Goal: Information Seeking & Learning: Check status

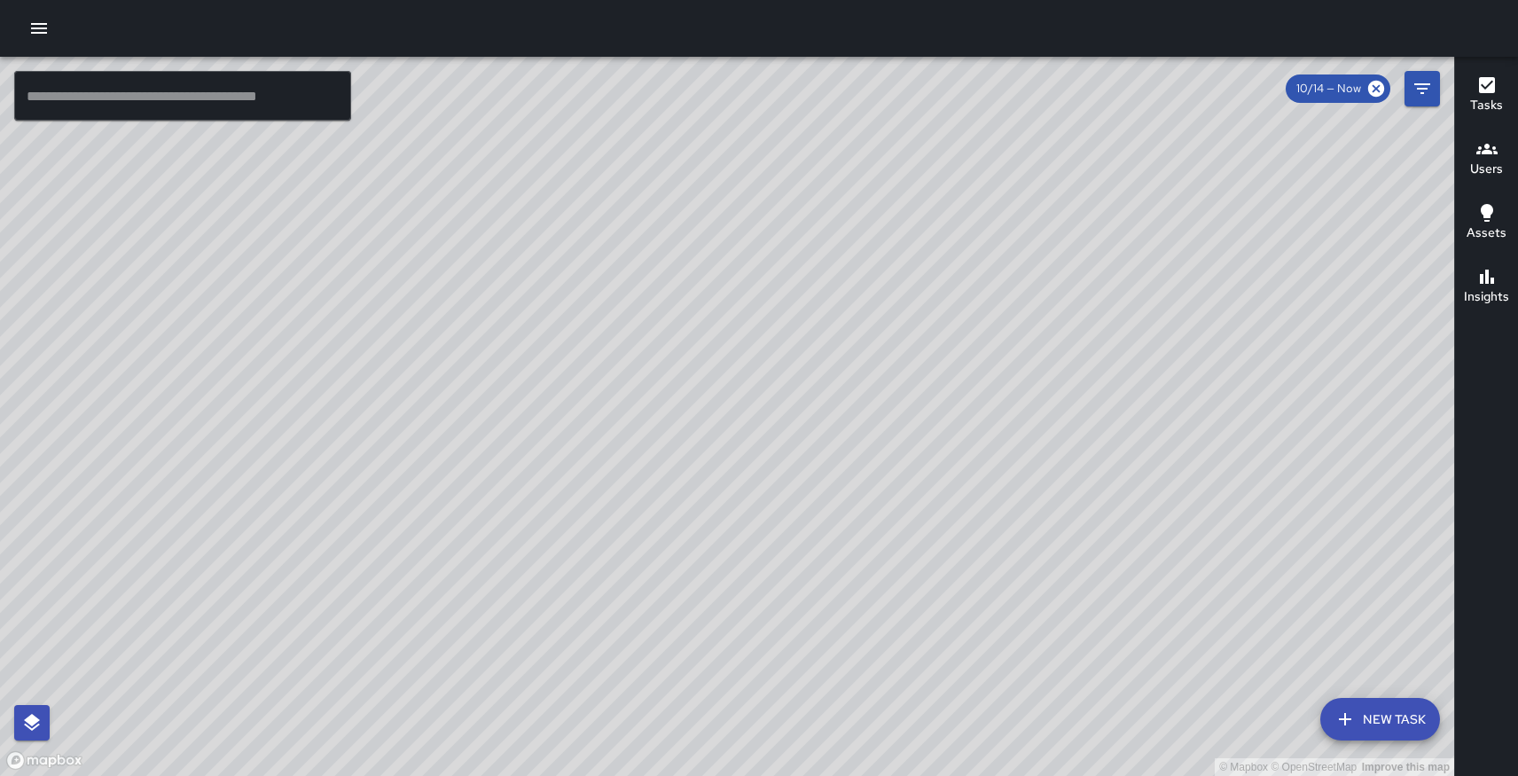
click at [43, 30] on icon "button" at bounding box center [38, 28] width 21 height 21
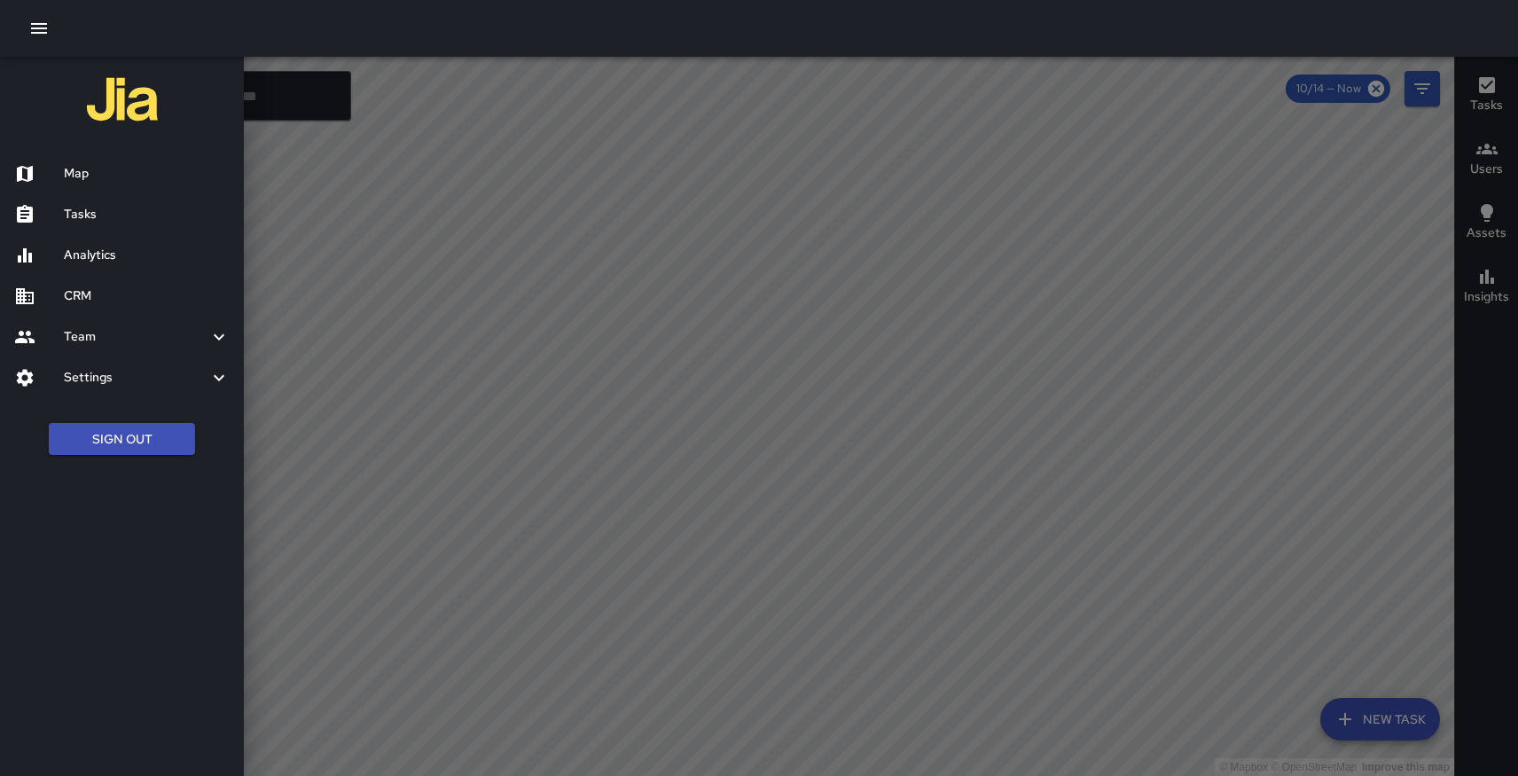
click at [98, 446] on button "Sign Out" at bounding box center [122, 439] width 146 height 33
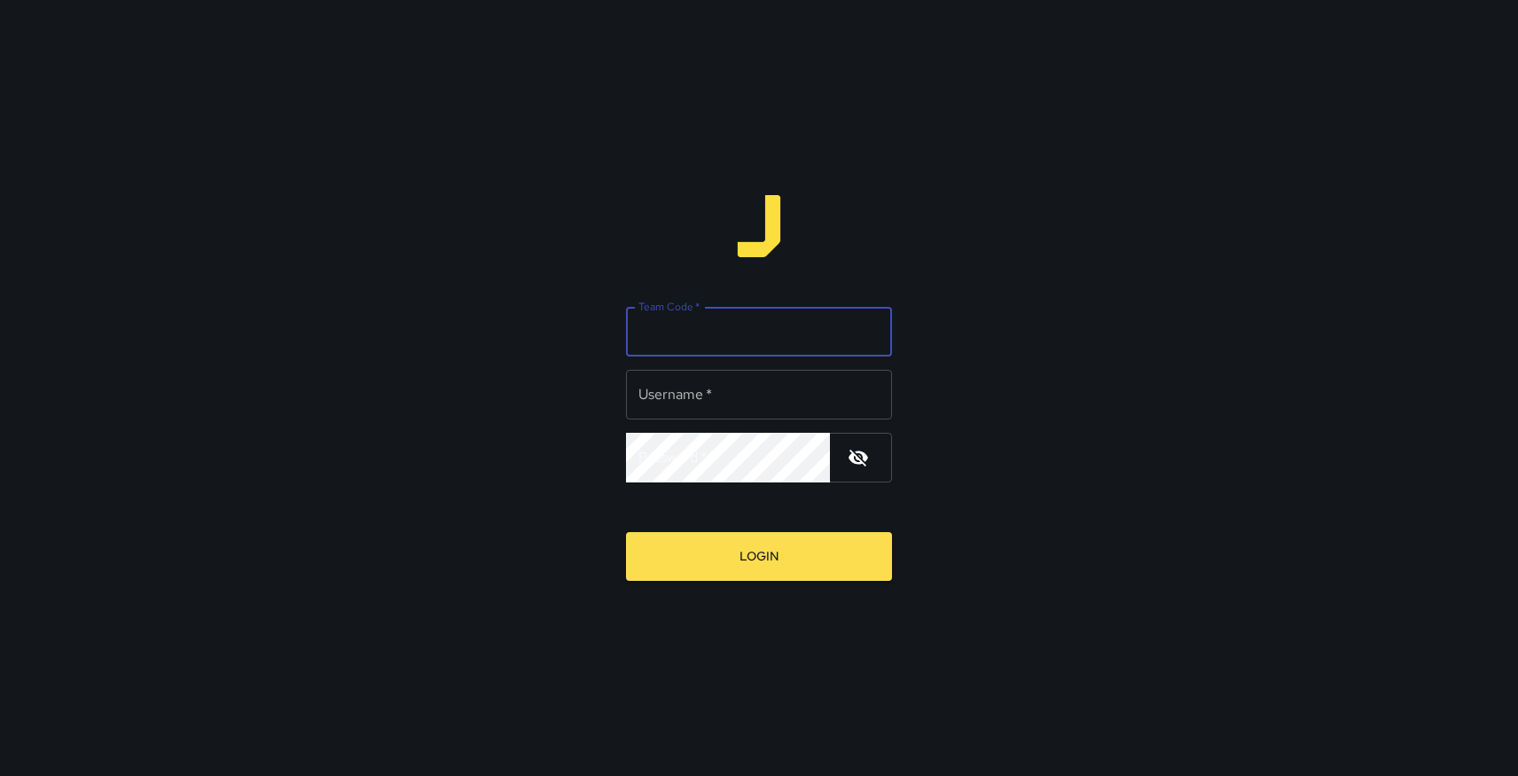
click at [725, 323] on input "Team Code   *" at bounding box center [759, 332] width 266 height 50
type input "*****"
click at [750, 391] on input "Username   *" at bounding box center [759, 395] width 266 height 50
type input "******"
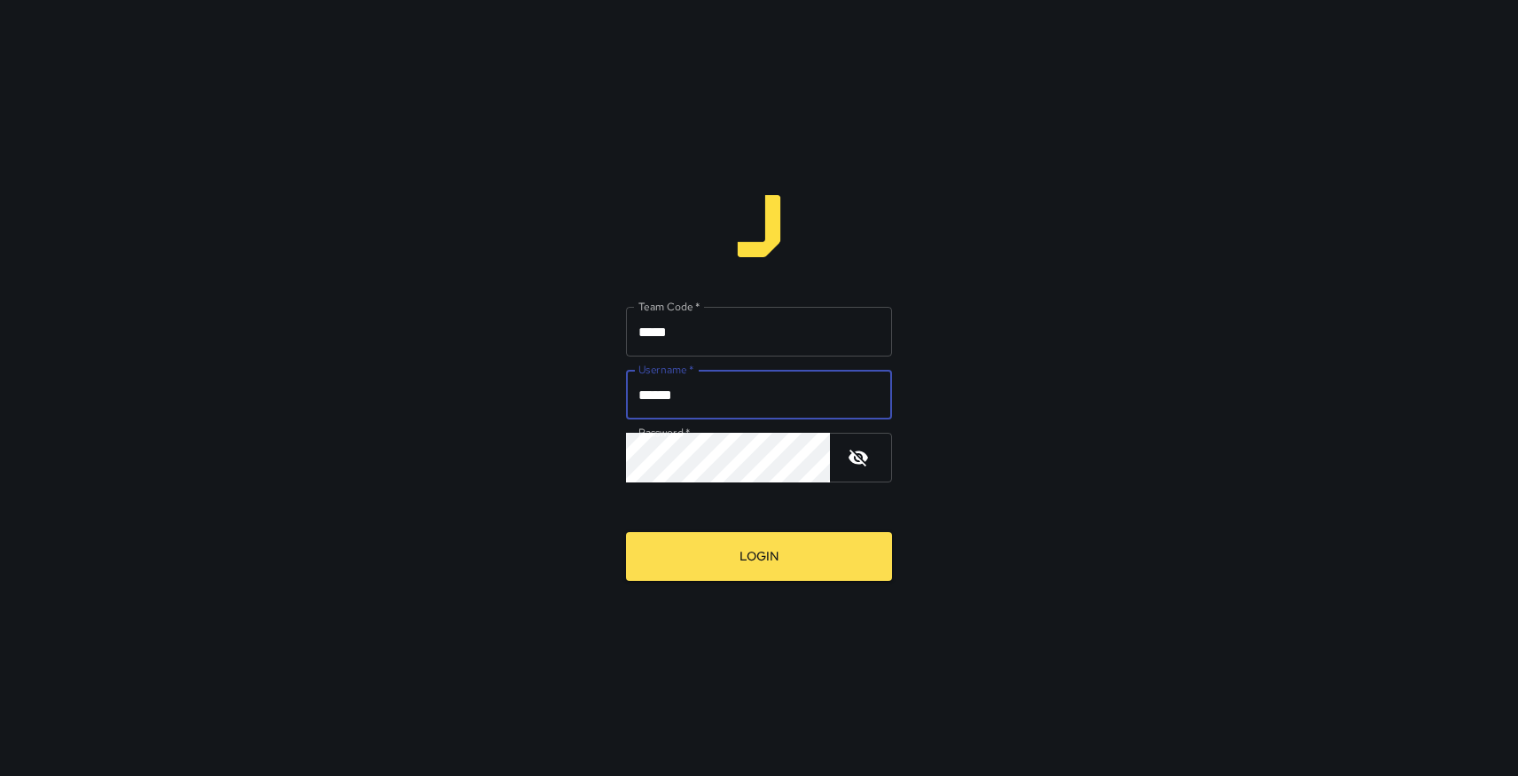
click at [745, 553] on button "Login" at bounding box center [759, 556] width 266 height 49
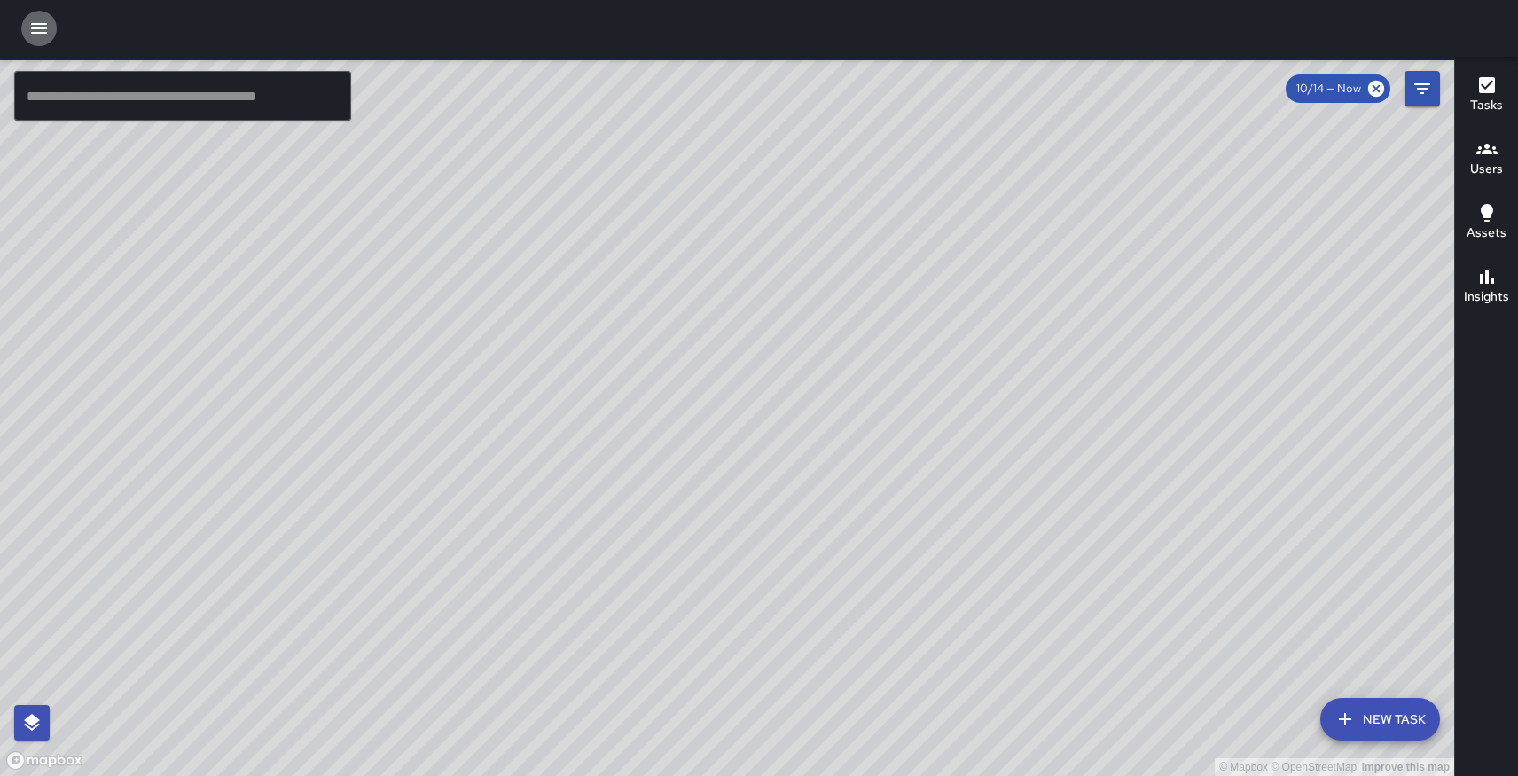
click at [41, 29] on icon "button" at bounding box center [38, 28] width 21 height 21
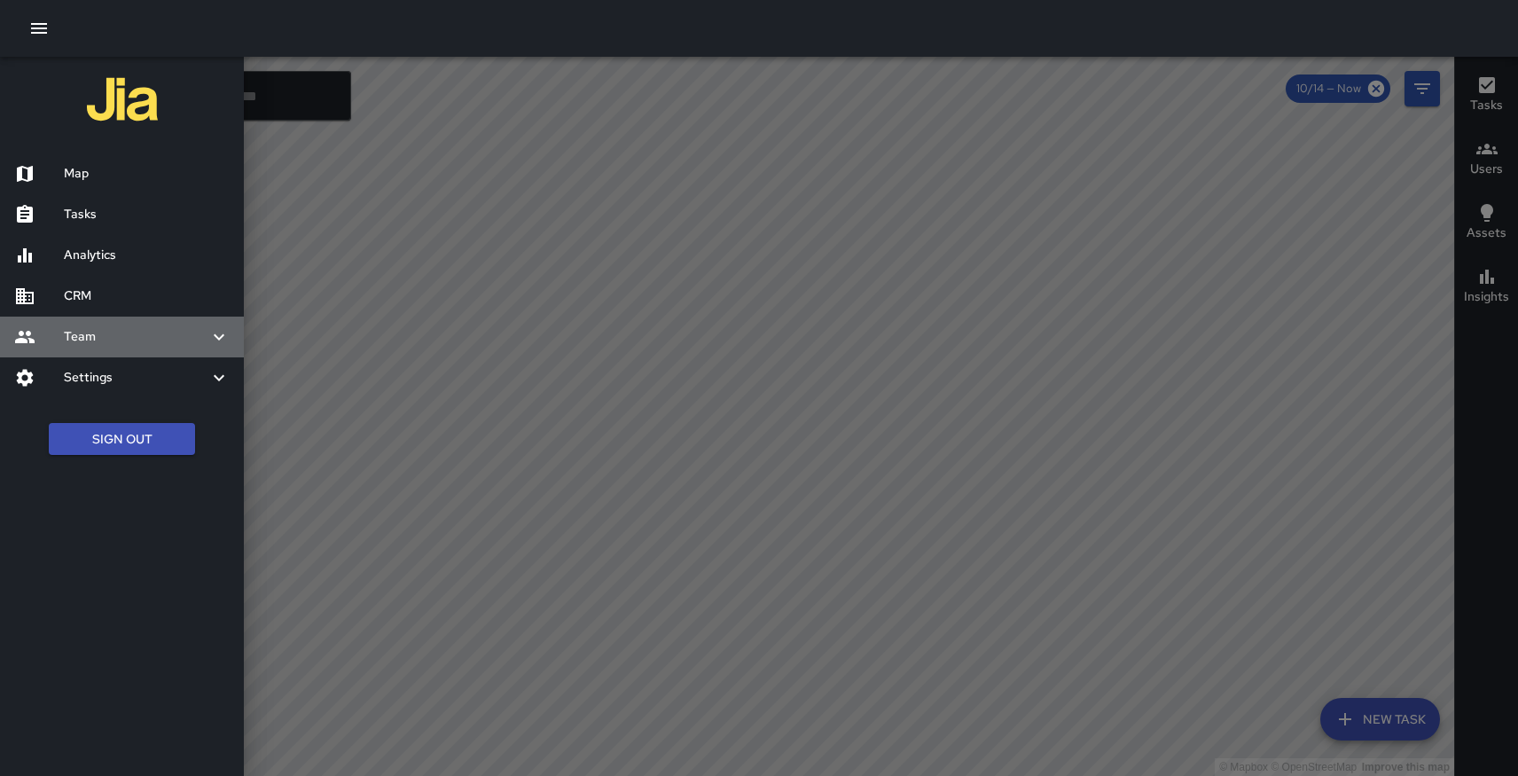
click at [91, 331] on h6 "Team" at bounding box center [136, 337] width 144 height 20
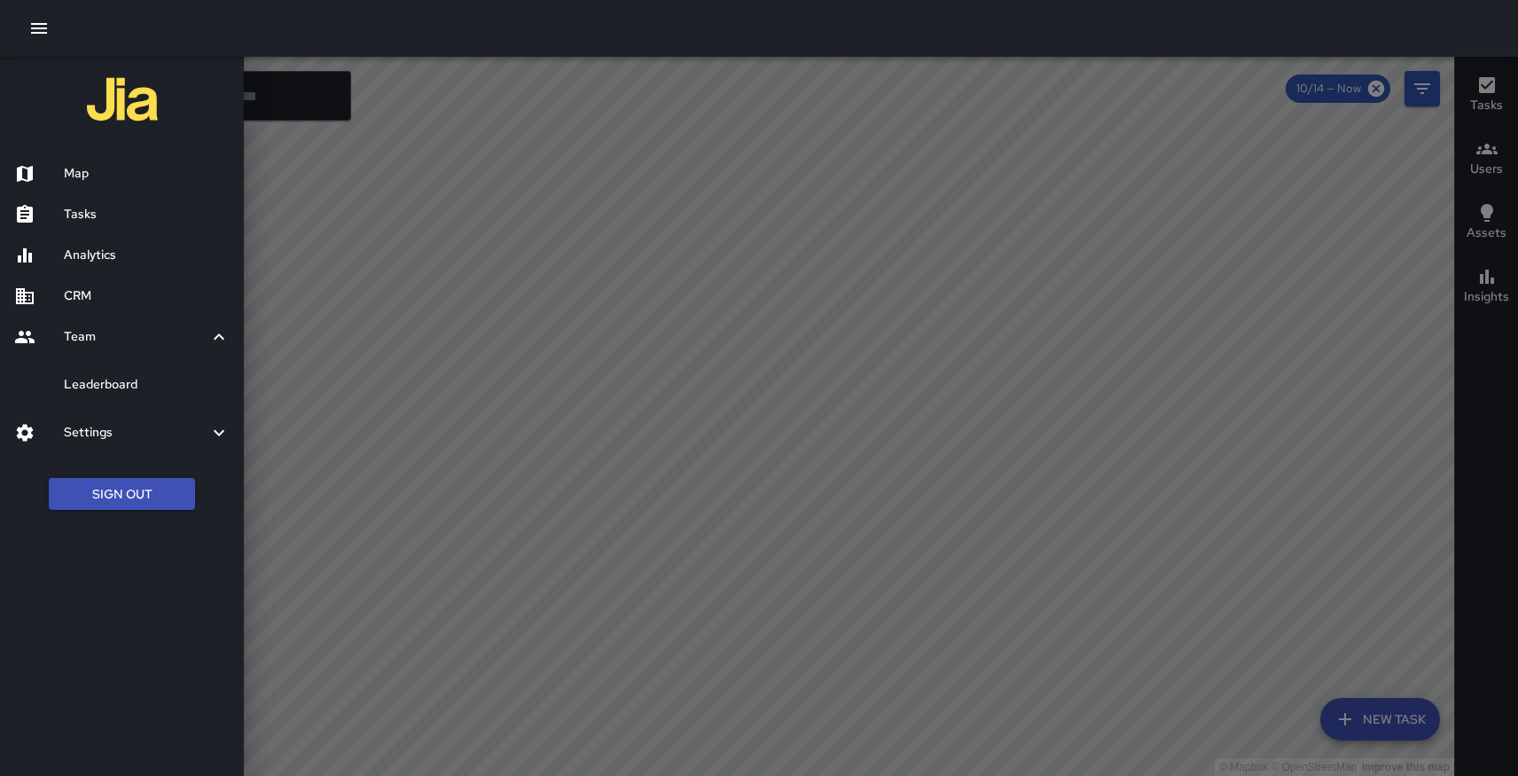
click at [88, 254] on h6 "Analytics" at bounding box center [147, 256] width 166 height 20
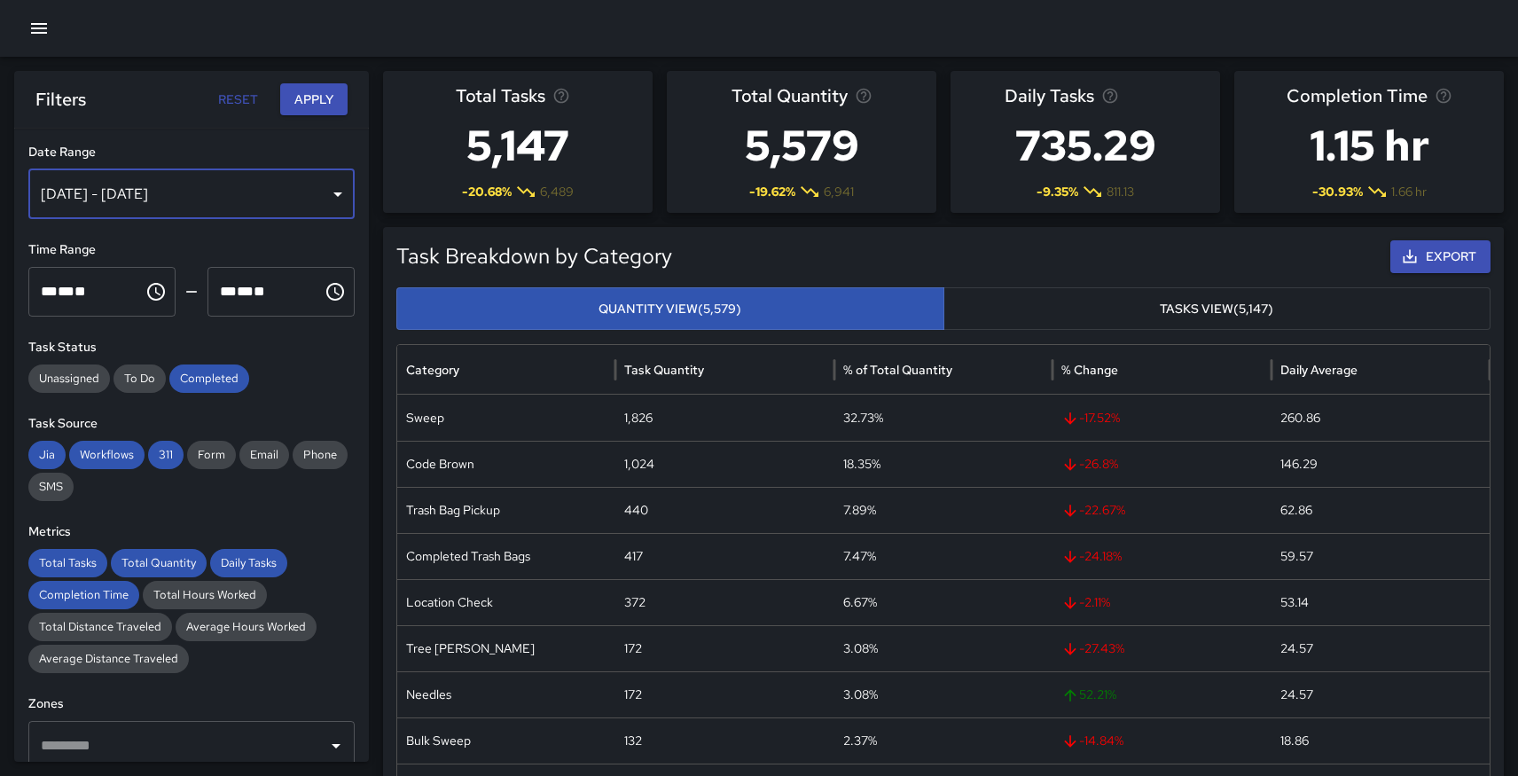
click at [191, 188] on div "[DATE] - [DATE]" at bounding box center [191, 194] width 326 height 50
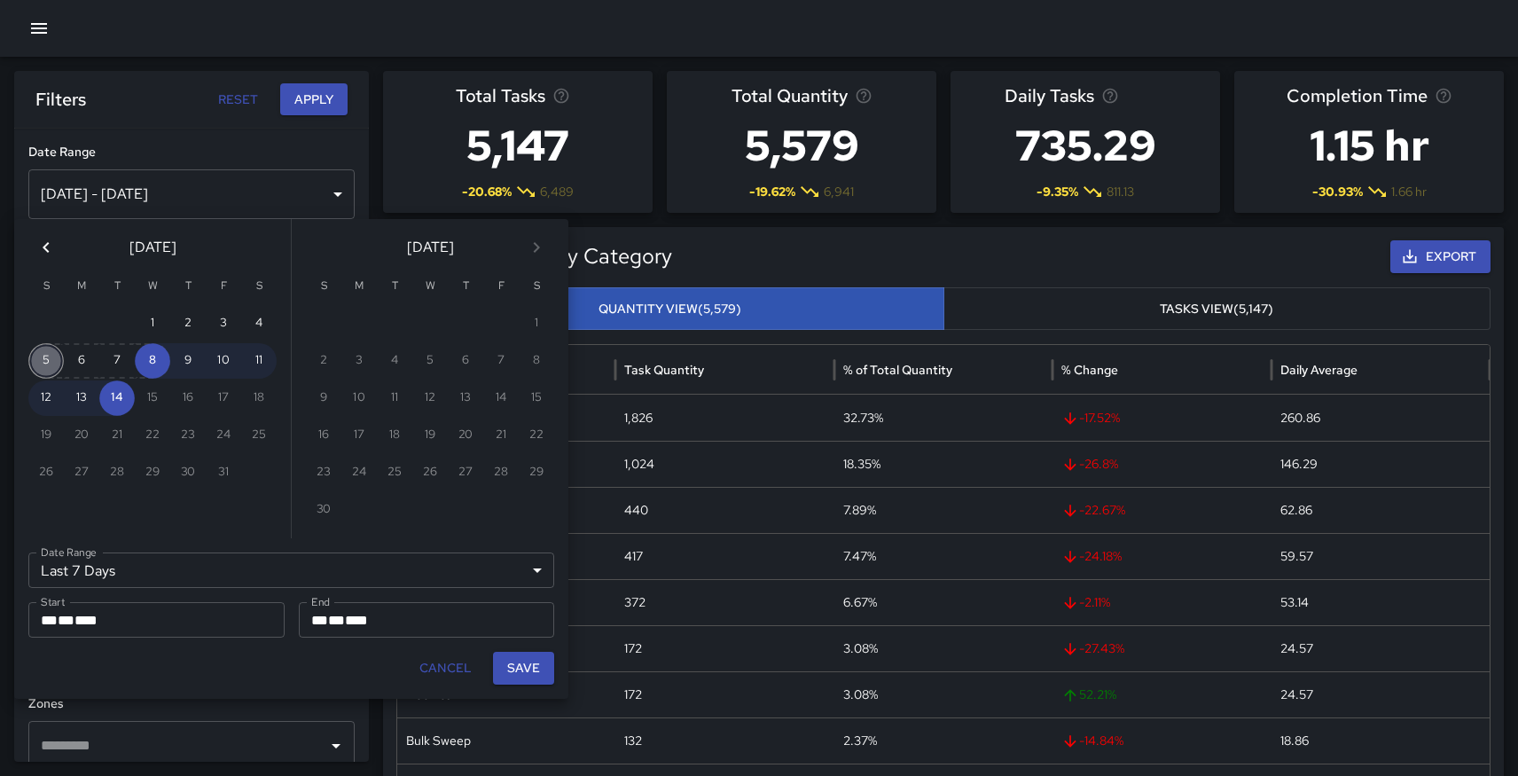
click at [36, 355] on button "5" at bounding box center [45, 360] width 35 height 35
type input "******"
type input "**********"
click at [257, 357] on button "11" at bounding box center [258, 360] width 35 height 35
type input "**********"
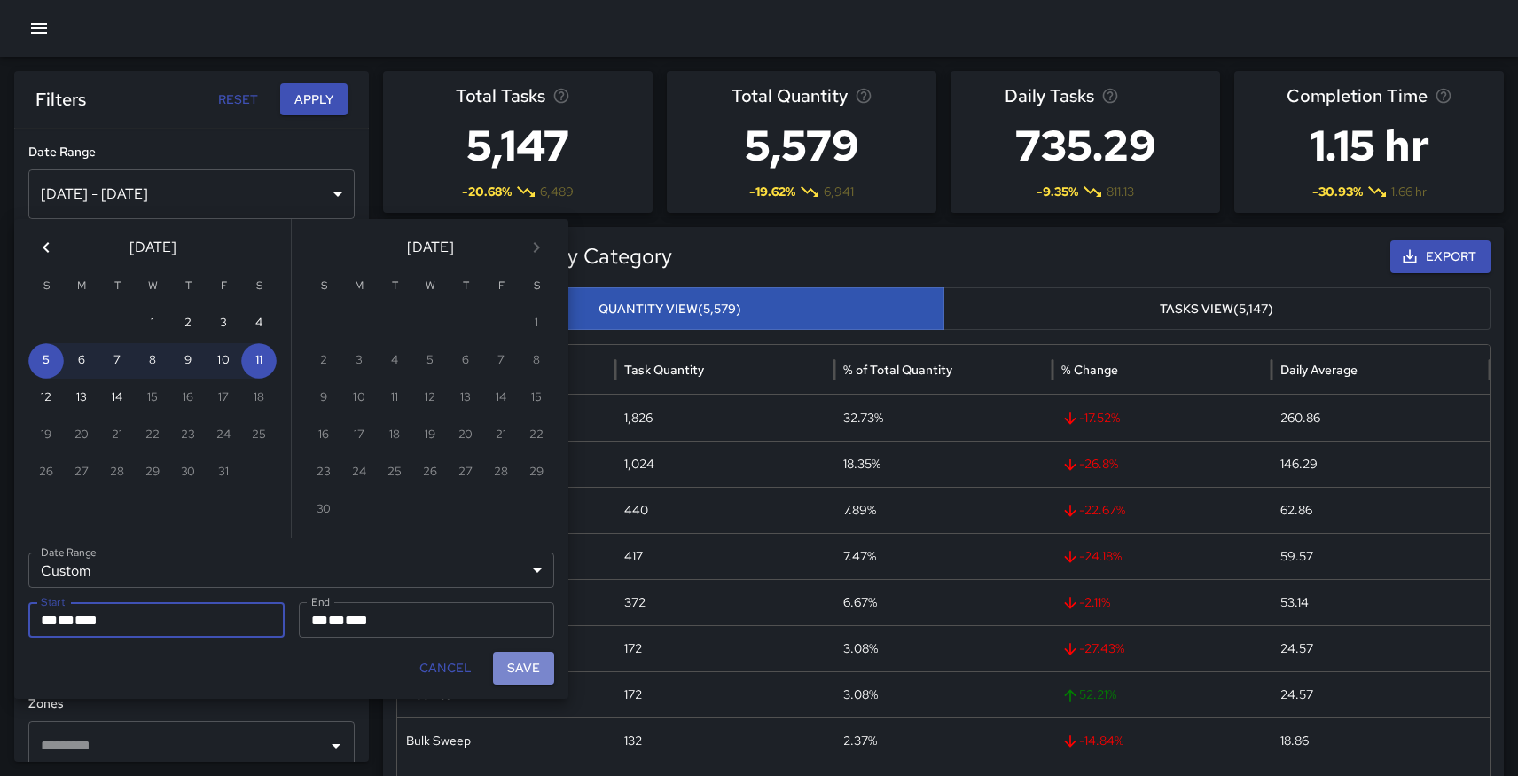
click at [534, 675] on button "Save" at bounding box center [523, 668] width 61 height 33
type input "**********"
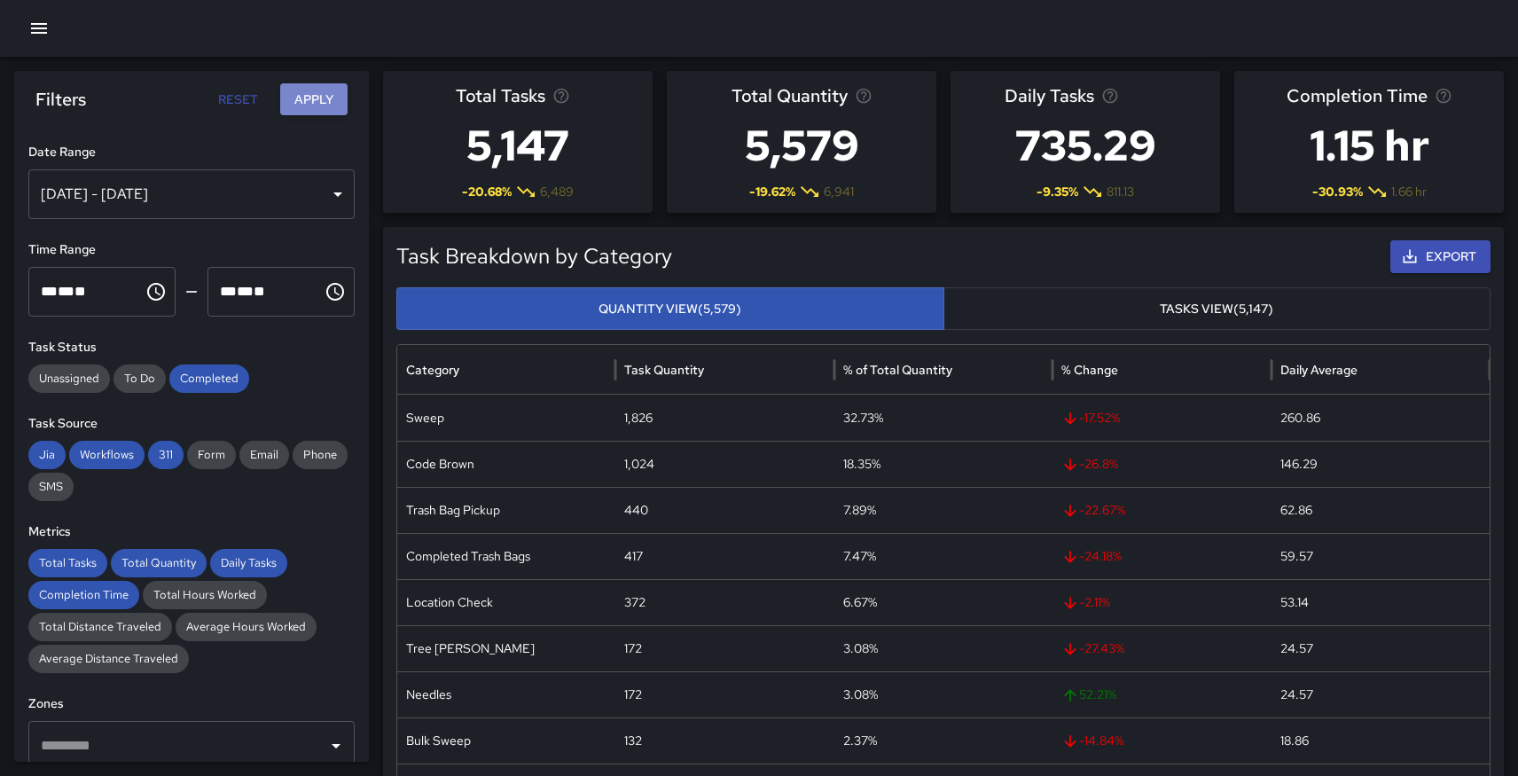
click at [315, 108] on button "Apply" at bounding box center [313, 99] width 67 height 33
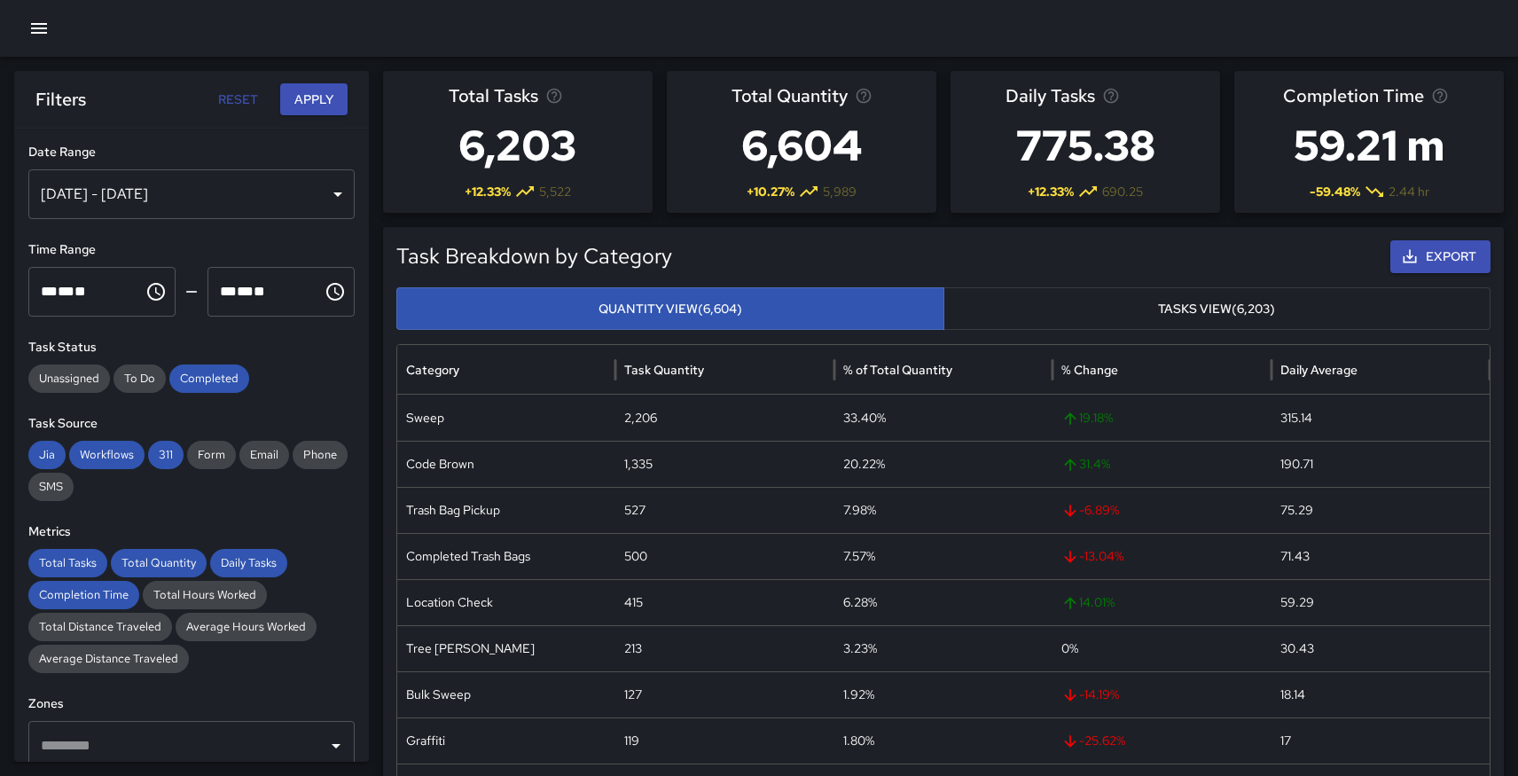
click at [1379, 25] on div at bounding box center [759, 28] width 1518 height 57
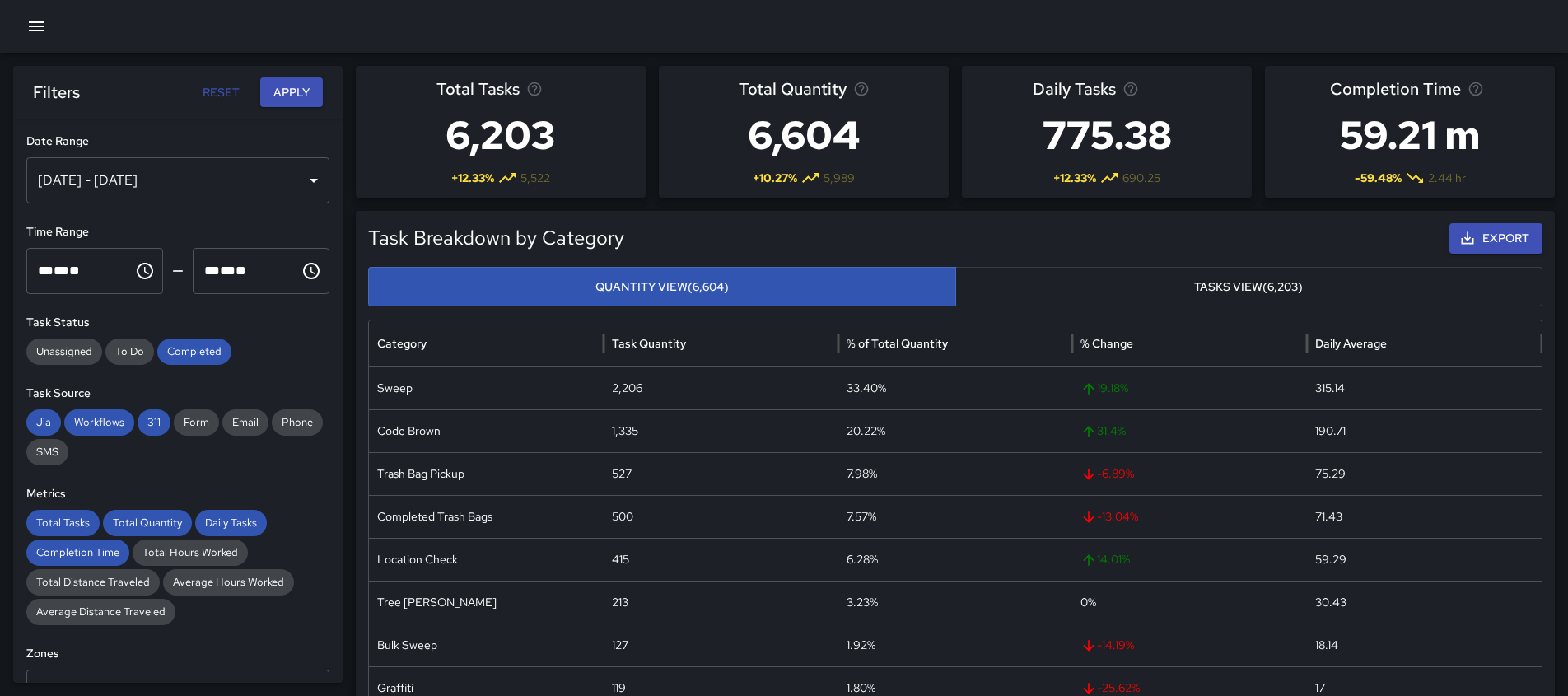
click at [1189, 24] on div at bounding box center [784, 26] width 1568 height 53
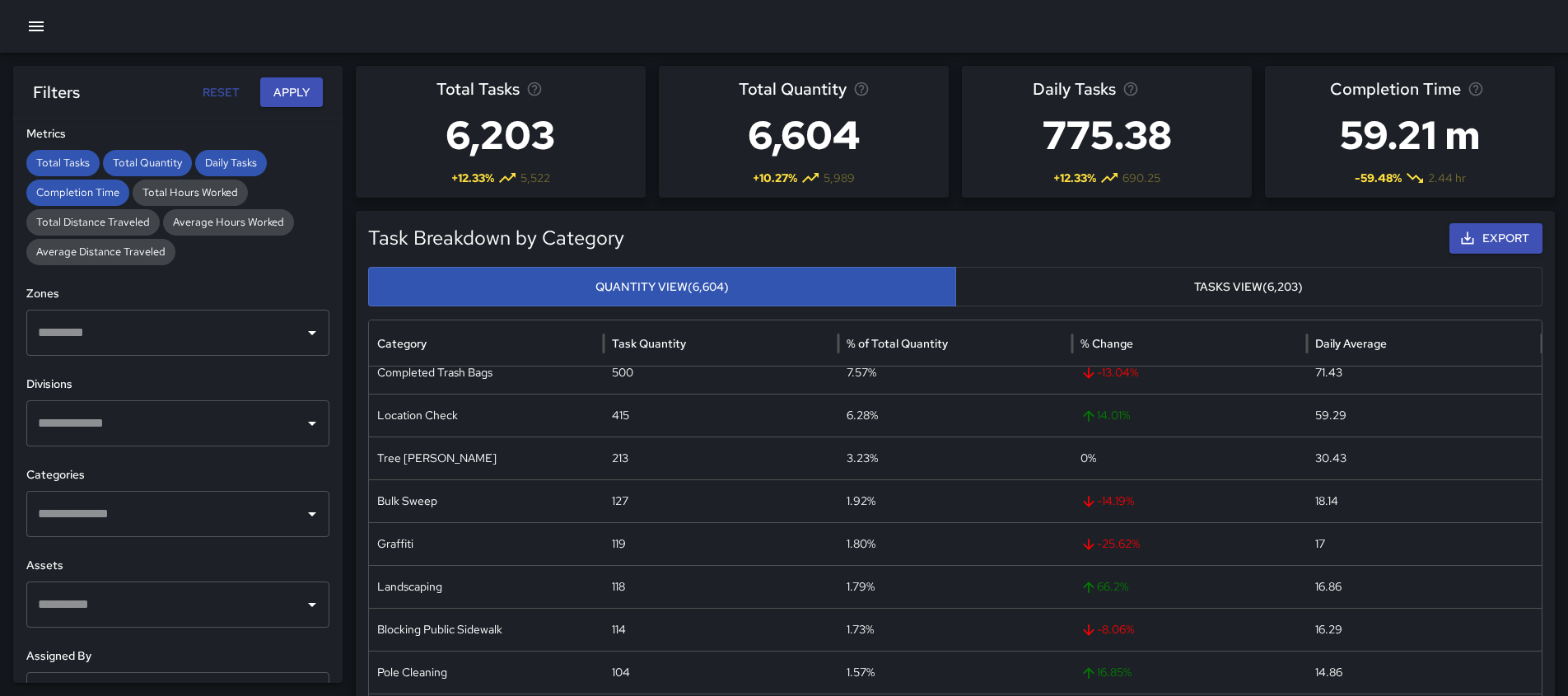
click at [162, 436] on input "text" at bounding box center [165, 424] width 264 height 32
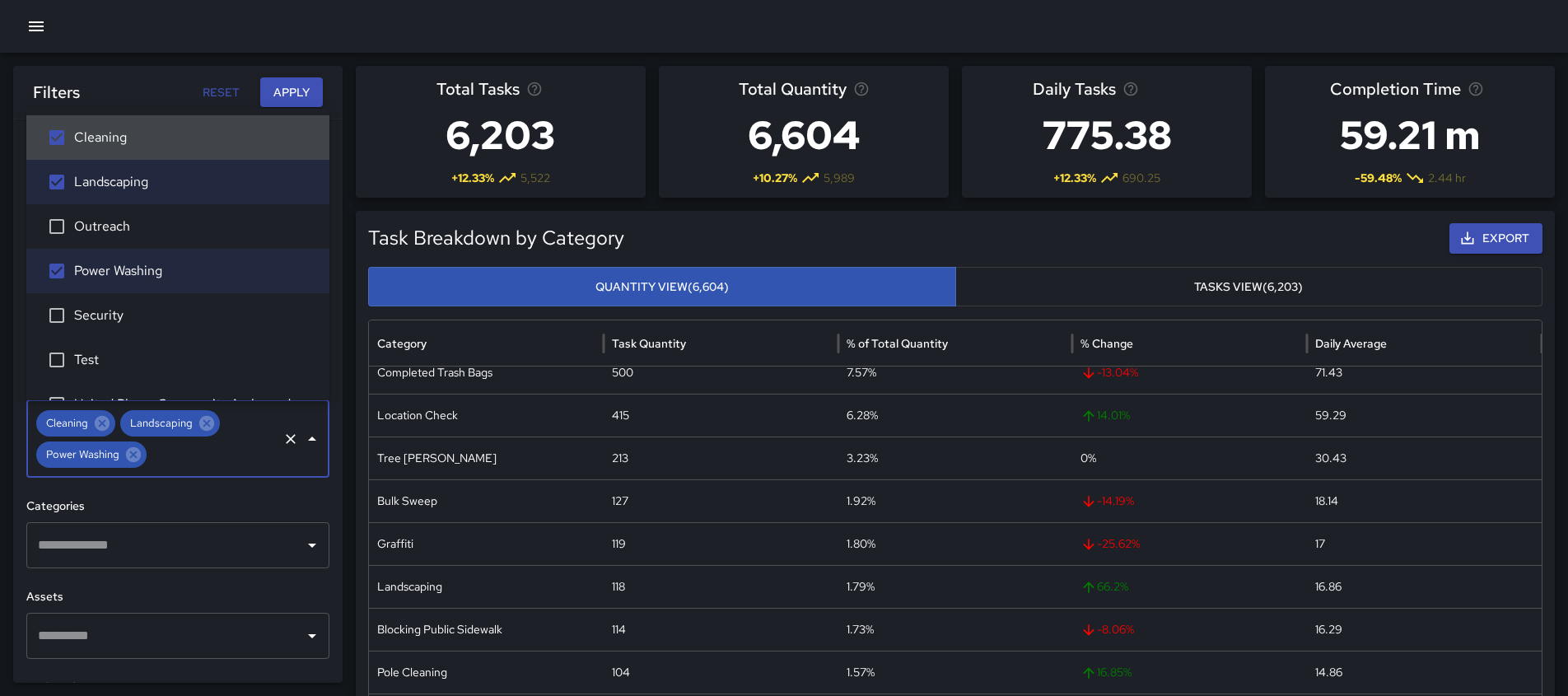
click at [298, 88] on button "Apply" at bounding box center [291, 92] width 62 height 31
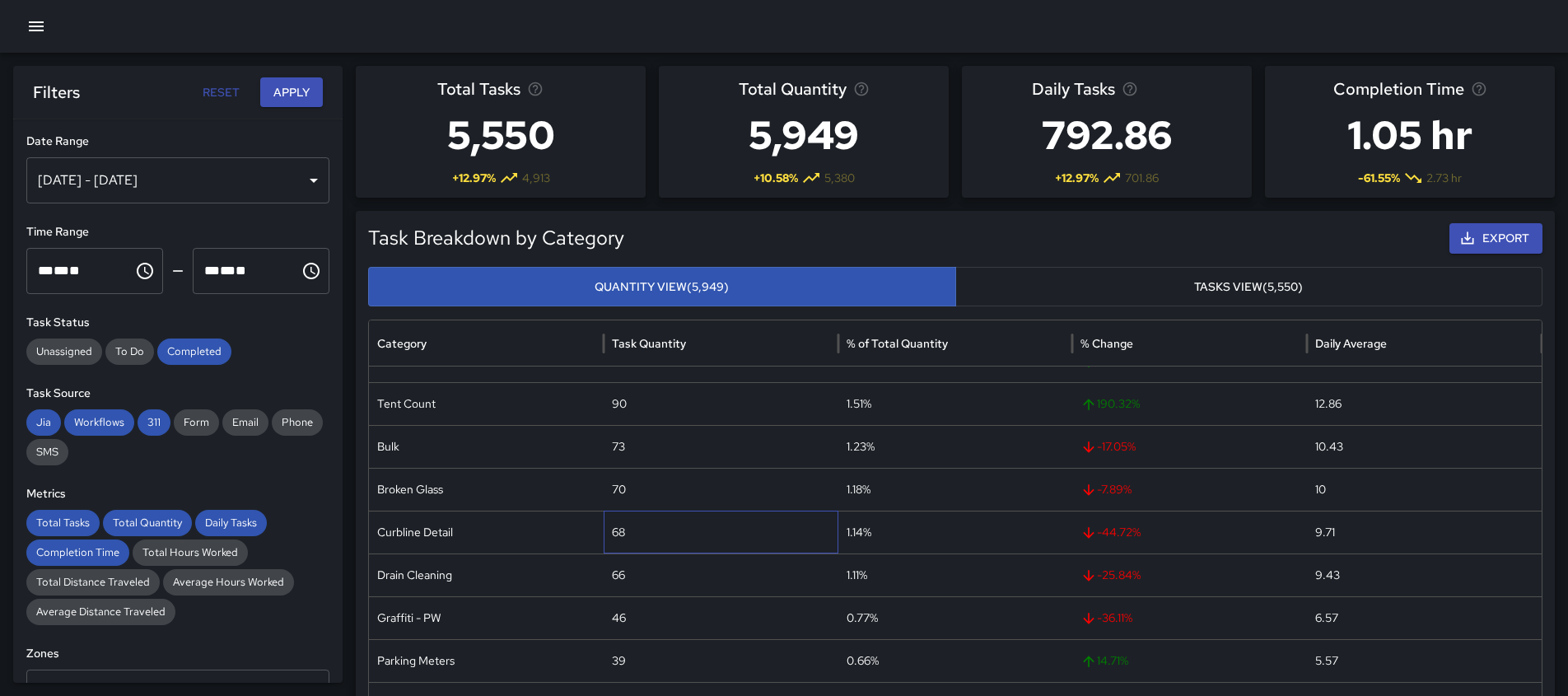
click at [643, 541] on div "68" at bounding box center [721, 532] width 235 height 43
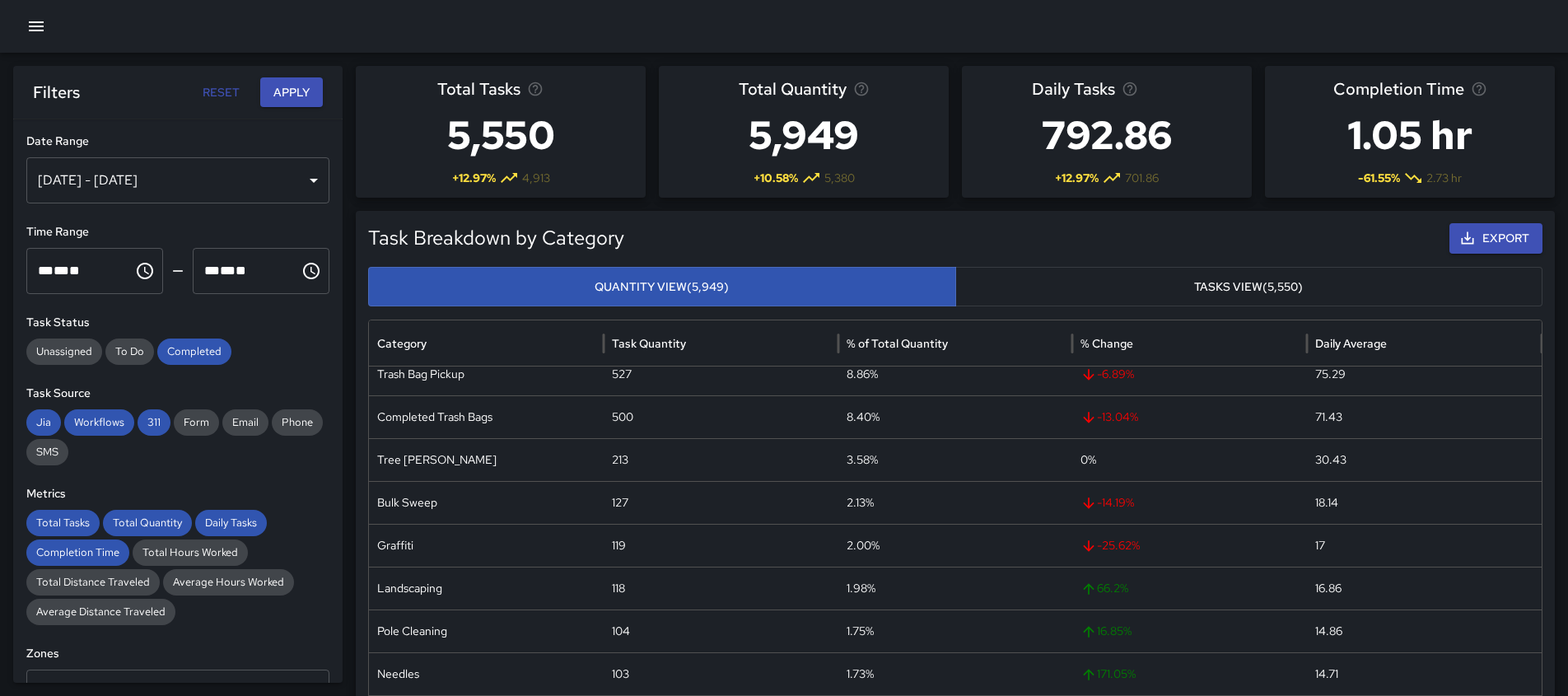
scroll to position [90, 0]
click at [40, 30] on icon "button" at bounding box center [36, 26] width 15 height 10
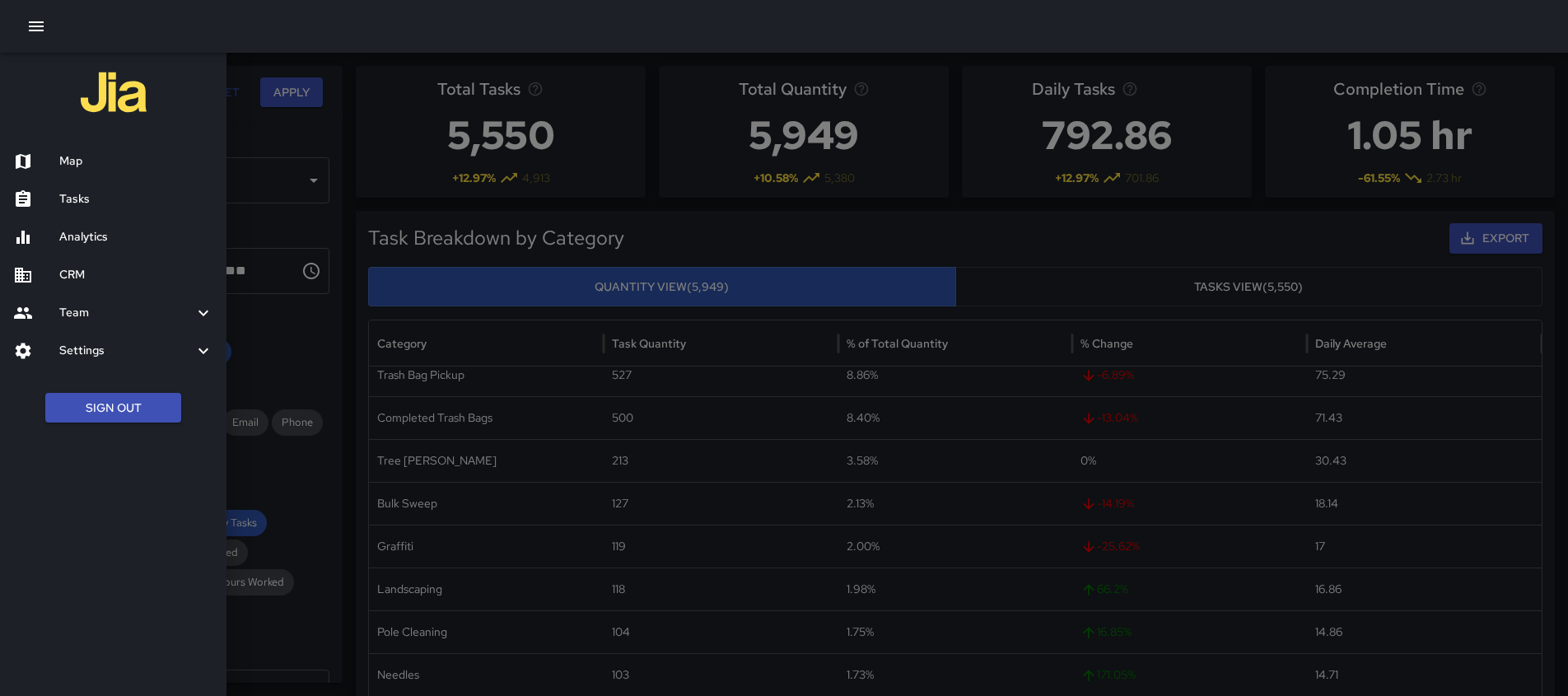
click at [80, 161] on h6 "Map" at bounding box center [137, 162] width 154 height 19
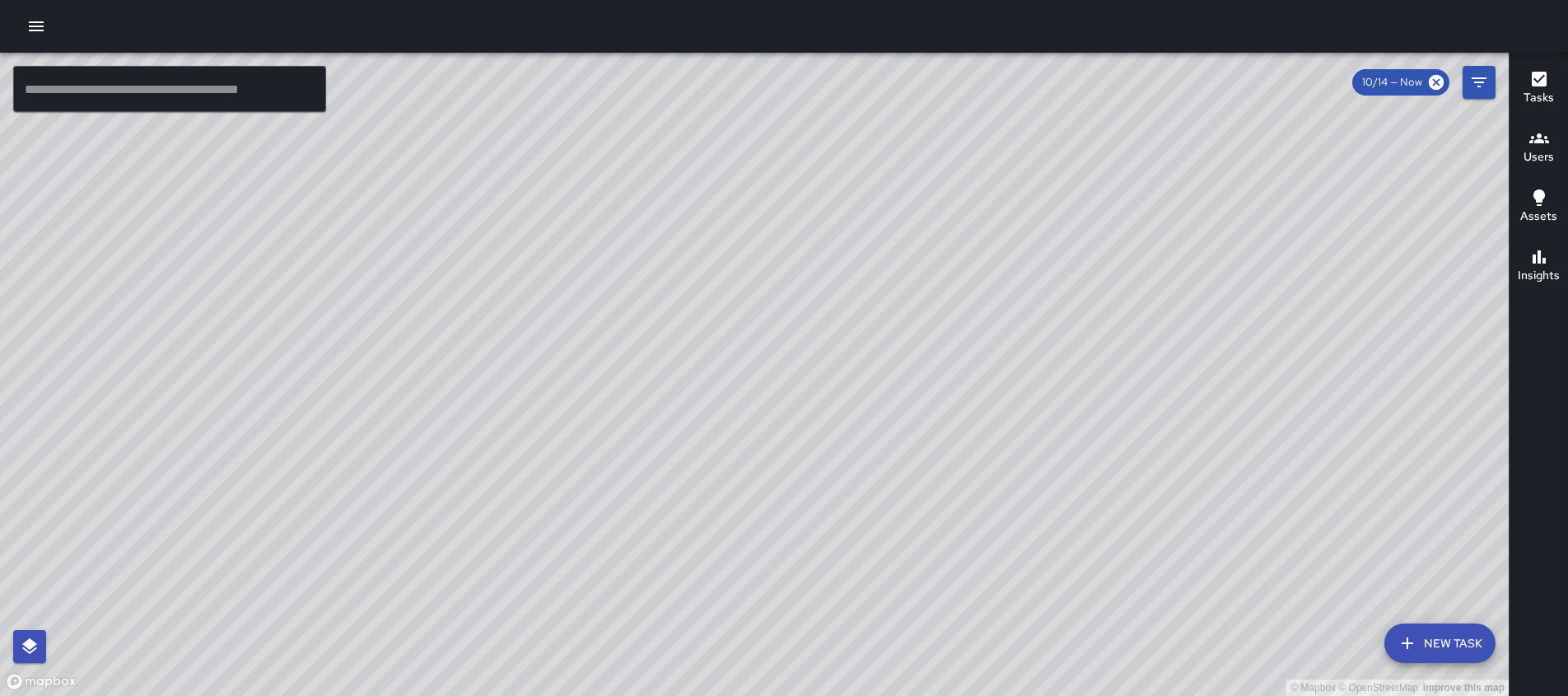
drag, startPoint x: 755, startPoint y: 560, endPoint x: 808, endPoint y: 258, distance: 306.6
click at [808, 258] on div "© Mapbox © OpenStreetMap Improve this map" at bounding box center [754, 374] width 1509 height 643
drag, startPoint x: 1165, startPoint y: 453, endPoint x: 1283, endPoint y: 301, distance: 192.4
click at [1283, 301] on div "© Mapbox © OpenStreetMap Improve this map" at bounding box center [754, 374] width 1509 height 643
drag, startPoint x: 799, startPoint y: 373, endPoint x: 686, endPoint y: 453, distance: 138.5
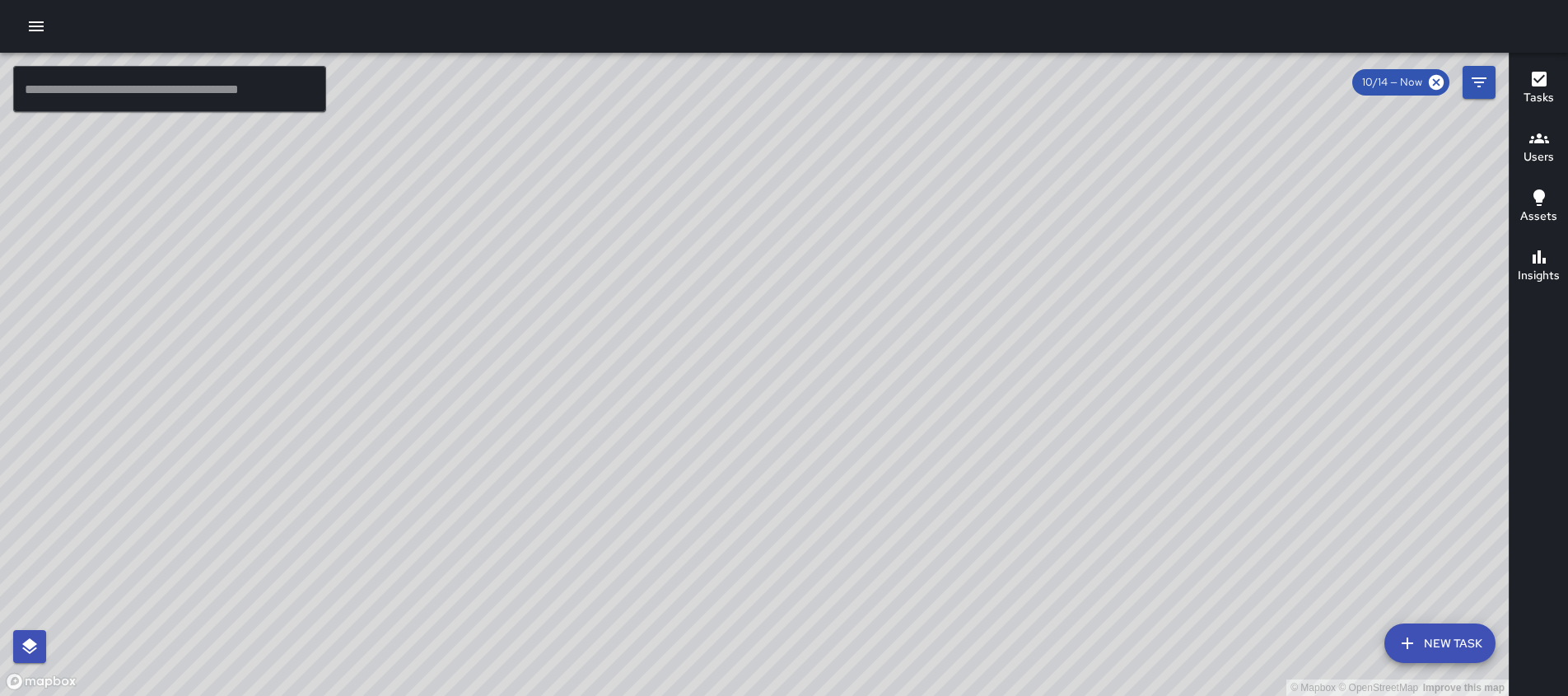
click at [686, 453] on div "© Mapbox © OpenStreetMap Improve this map" at bounding box center [754, 374] width 1509 height 643
drag, startPoint x: 555, startPoint y: 505, endPoint x: 296, endPoint y: 232, distance: 376.3
click at [296, 232] on div "© Mapbox © OpenStreetMap Improve this map" at bounding box center [754, 374] width 1509 height 643
drag, startPoint x: 1103, startPoint y: 404, endPoint x: 958, endPoint y: 224, distance: 231.1
click at [958, 224] on div "© Mapbox © OpenStreetMap Improve this map" at bounding box center [754, 374] width 1509 height 643
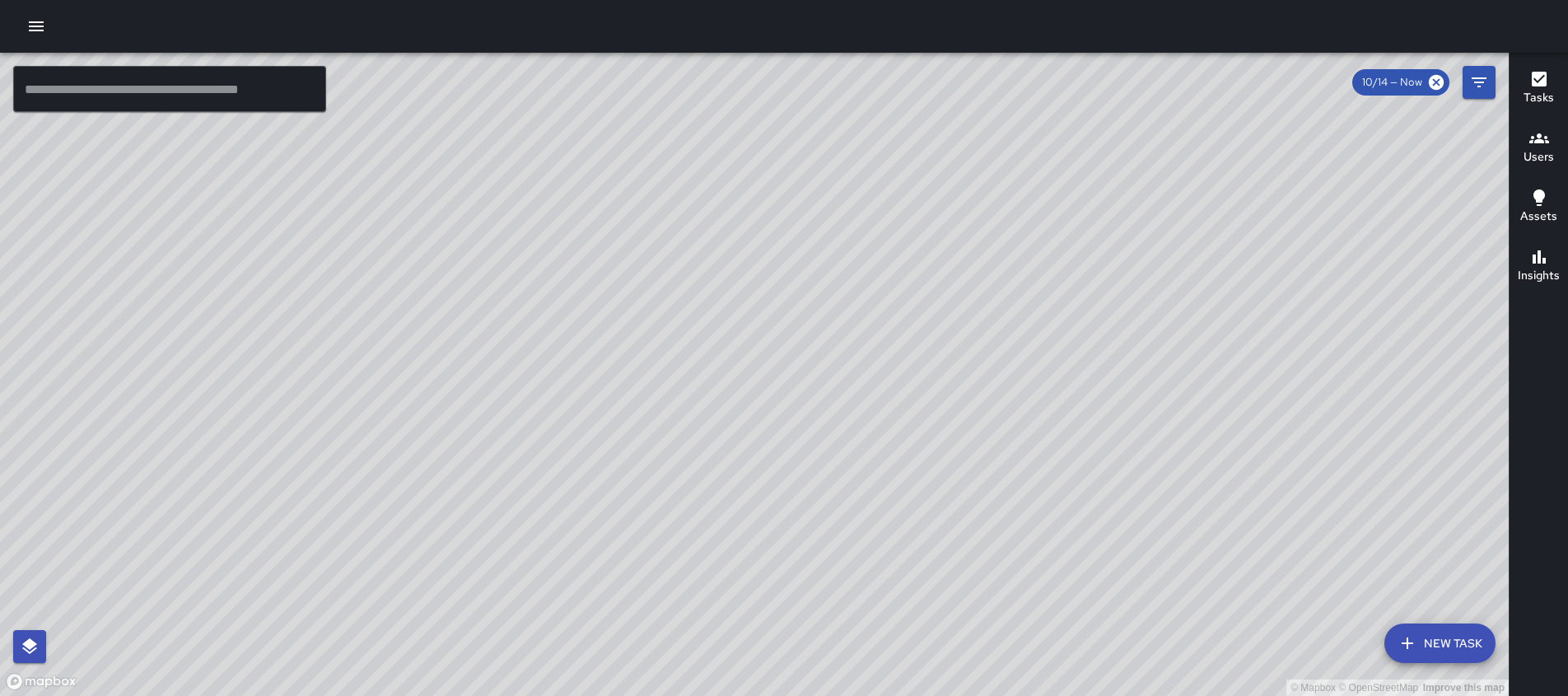
drag, startPoint x: 839, startPoint y: 324, endPoint x: 619, endPoint y: 371, distance: 225.0
click at [619, 371] on div "© Mapbox © OpenStreetMap Improve this map" at bounding box center [754, 374] width 1509 height 643
drag, startPoint x: 635, startPoint y: 388, endPoint x: 680, endPoint y: 234, distance: 160.4
click at [680, 234] on div "© Mapbox © OpenStreetMap Improve this map" at bounding box center [754, 374] width 1509 height 643
drag, startPoint x: 764, startPoint y: 432, endPoint x: 731, endPoint y: 343, distance: 94.9
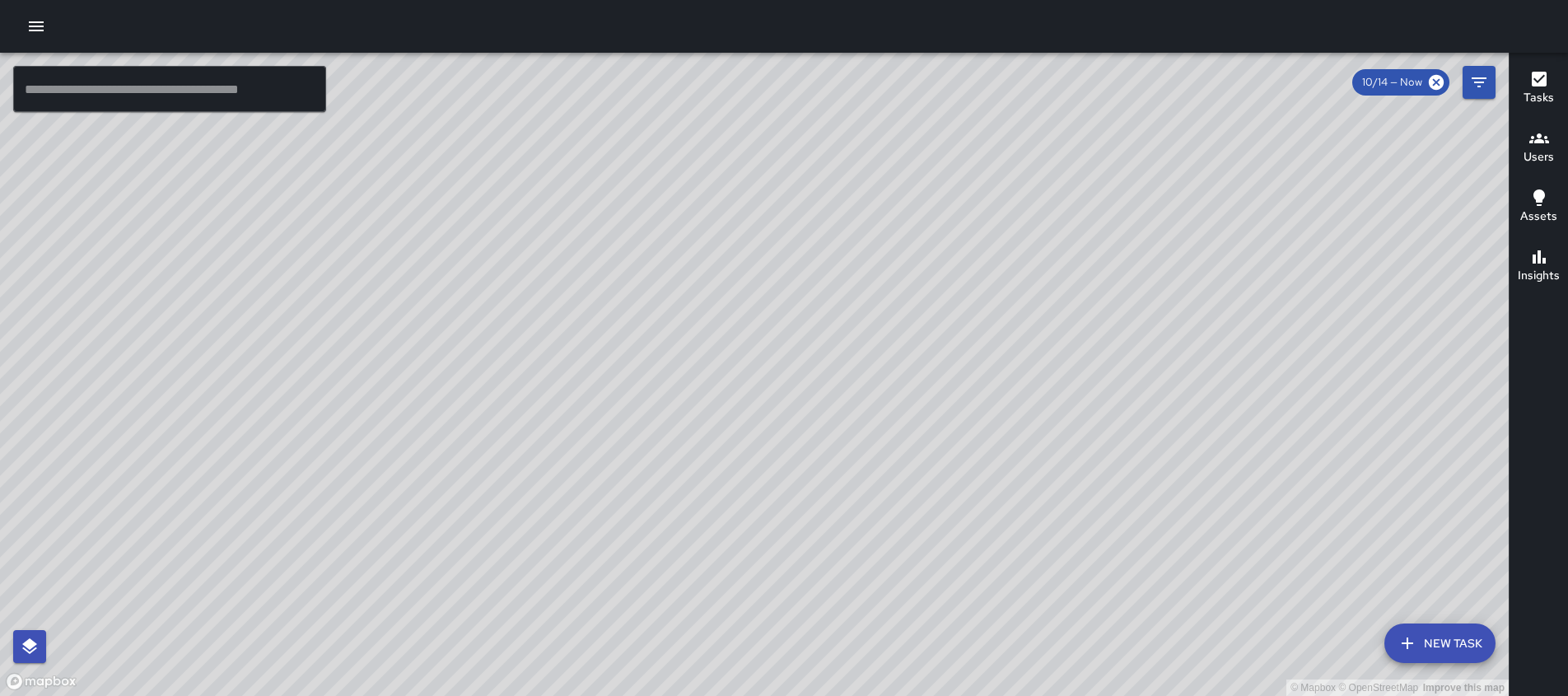
click at [731, 343] on div "© Mapbox © OpenStreetMap Improve this map" at bounding box center [754, 374] width 1509 height 643
drag, startPoint x: 731, startPoint y: 343, endPoint x: 695, endPoint y: 288, distance: 65.7
click at [695, 288] on div "© Mapbox © OpenStreetMap Improve this map" at bounding box center [754, 374] width 1509 height 643
drag, startPoint x: 674, startPoint y: 342, endPoint x: 686, endPoint y: 497, distance: 155.5
click at [686, 497] on div "© Mapbox © OpenStreetMap Improve this map" at bounding box center [754, 374] width 1509 height 643
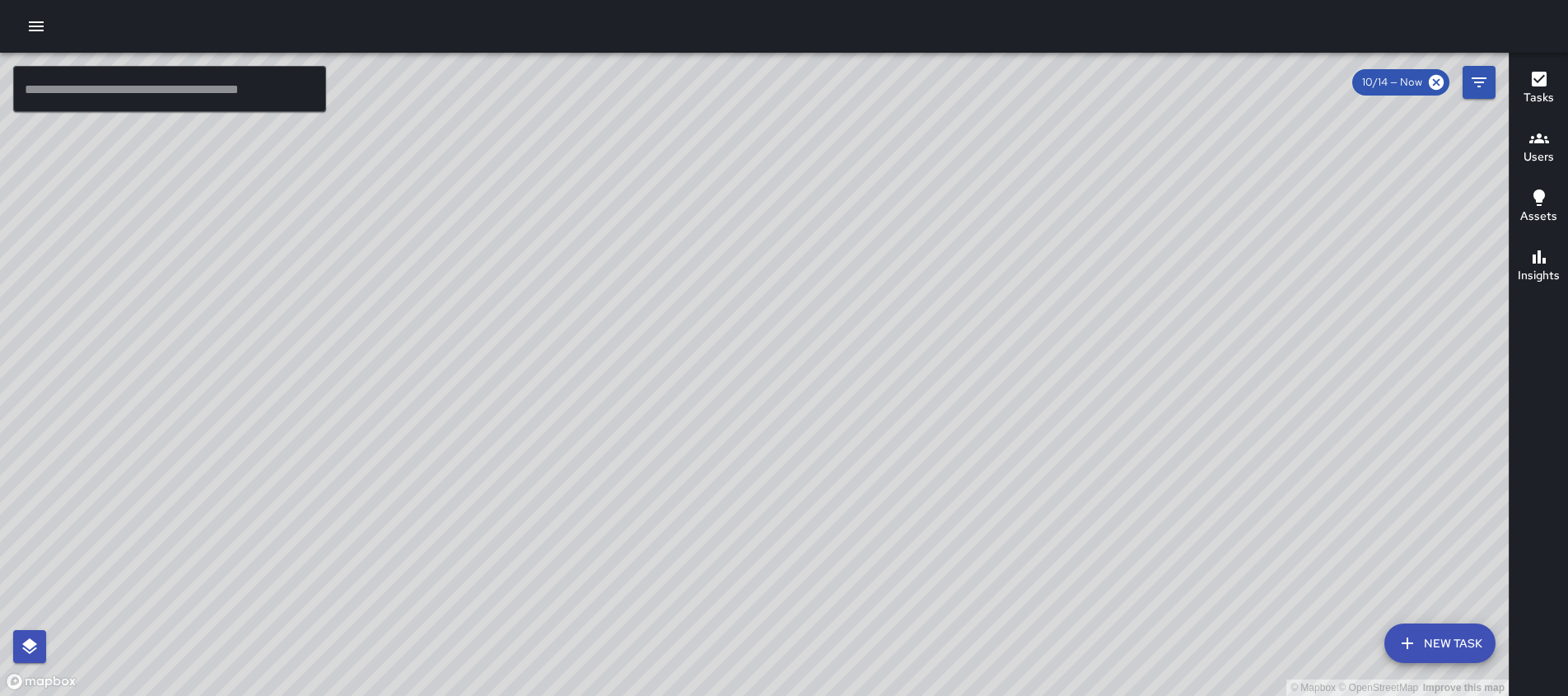
drag, startPoint x: 766, startPoint y: 359, endPoint x: 826, endPoint y: 401, distance: 73.2
click at [826, 401] on div "© Mapbox © OpenStreetMap Improve this map" at bounding box center [754, 374] width 1509 height 643
click at [34, 29] on icon "button" at bounding box center [35, 26] width 20 height 20
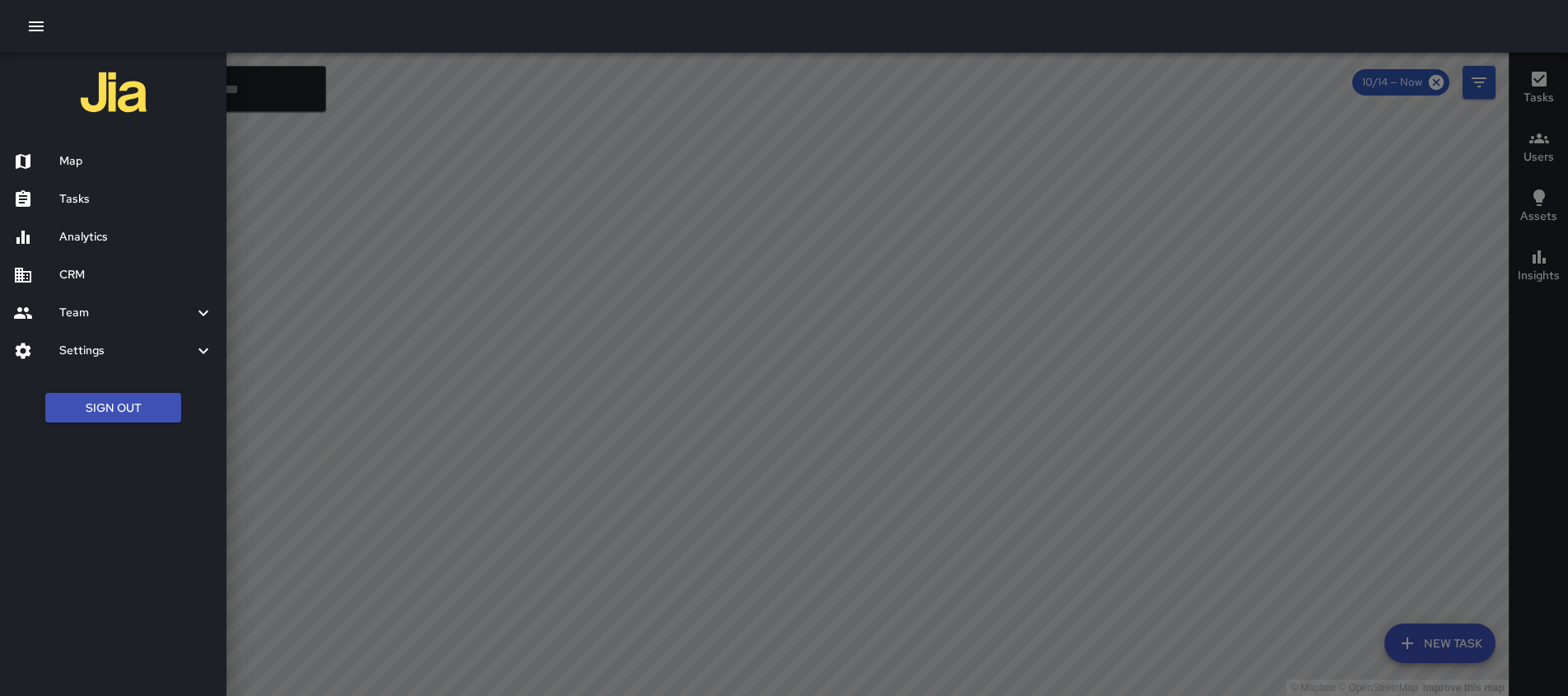
click at [80, 238] on h6 "Analytics" at bounding box center [137, 238] width 154 height 19
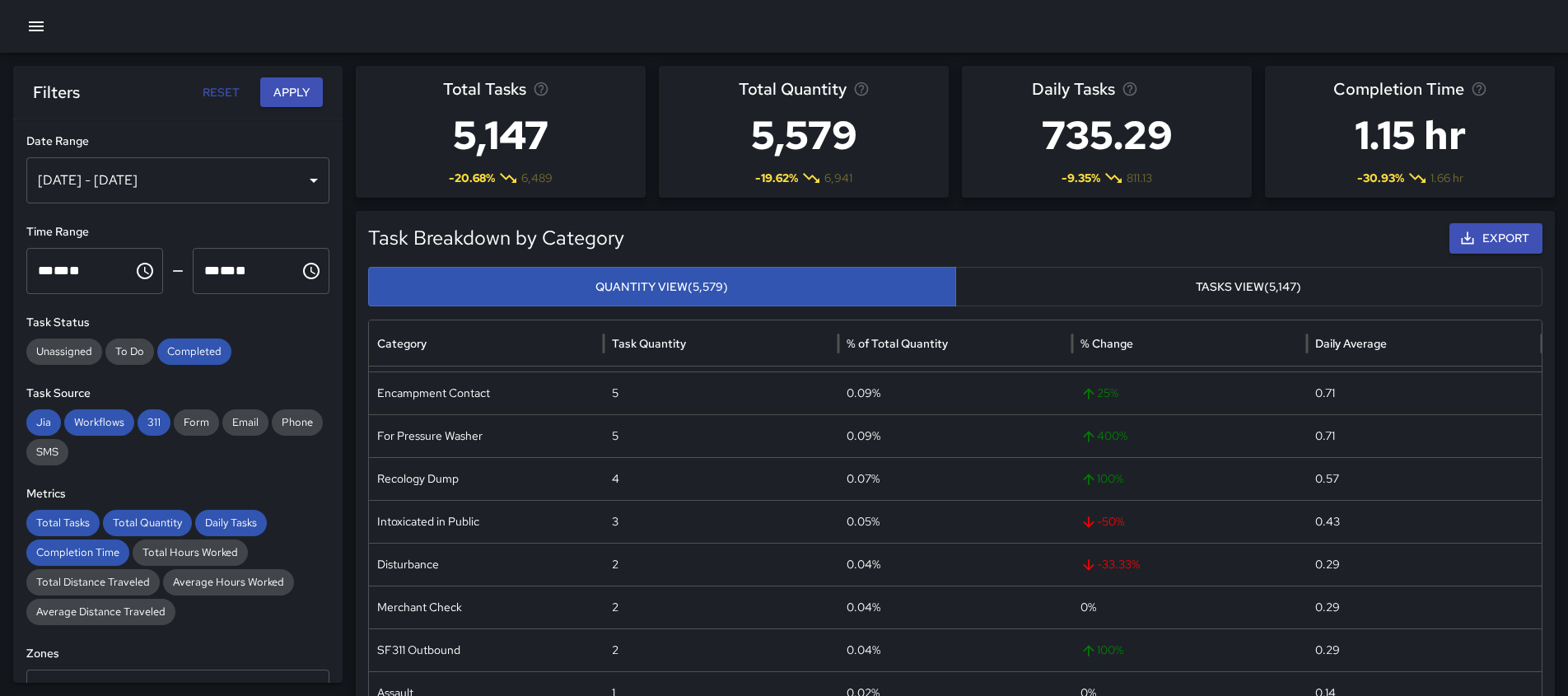
scroll to position [1117, 0]
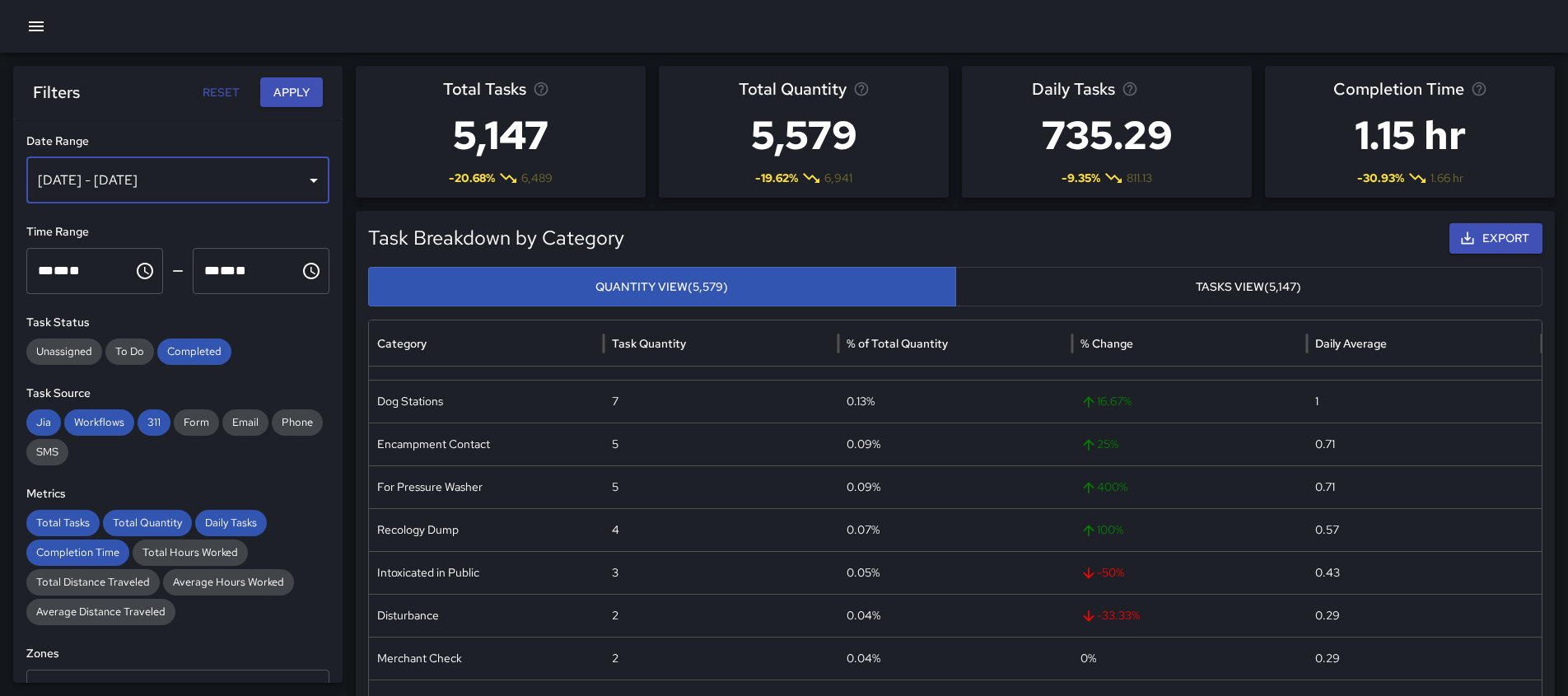
click at [236, 177] on div "[DATE] - [DATE]" at bounding box center [177, 180] width 303 height 46
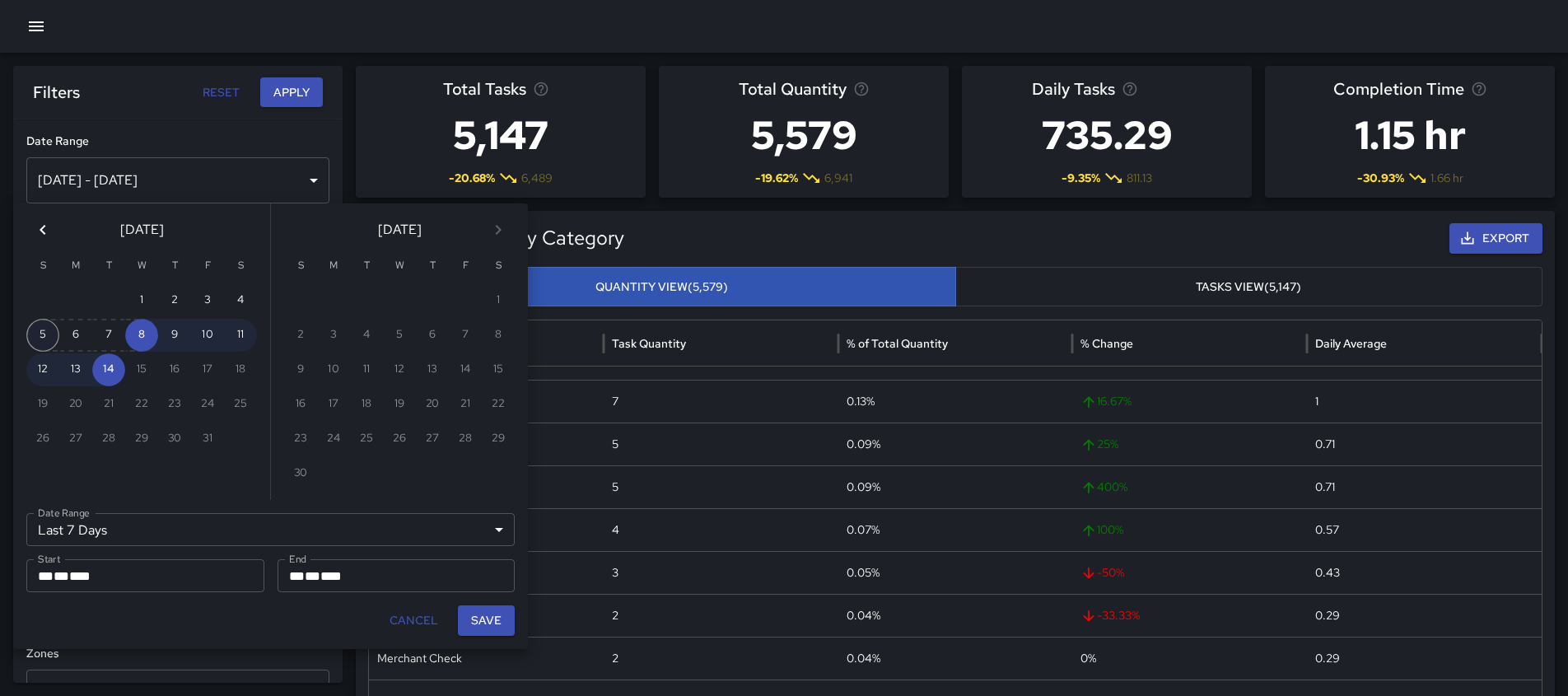
click at [35, 334] on button "5" at bounding box center [42, 335] width 33 height 33
type input "******"
type input "**********"
click at [247, 335] on button "11" at bounding box center [240, 335] width 33 height 33
type input "**********"
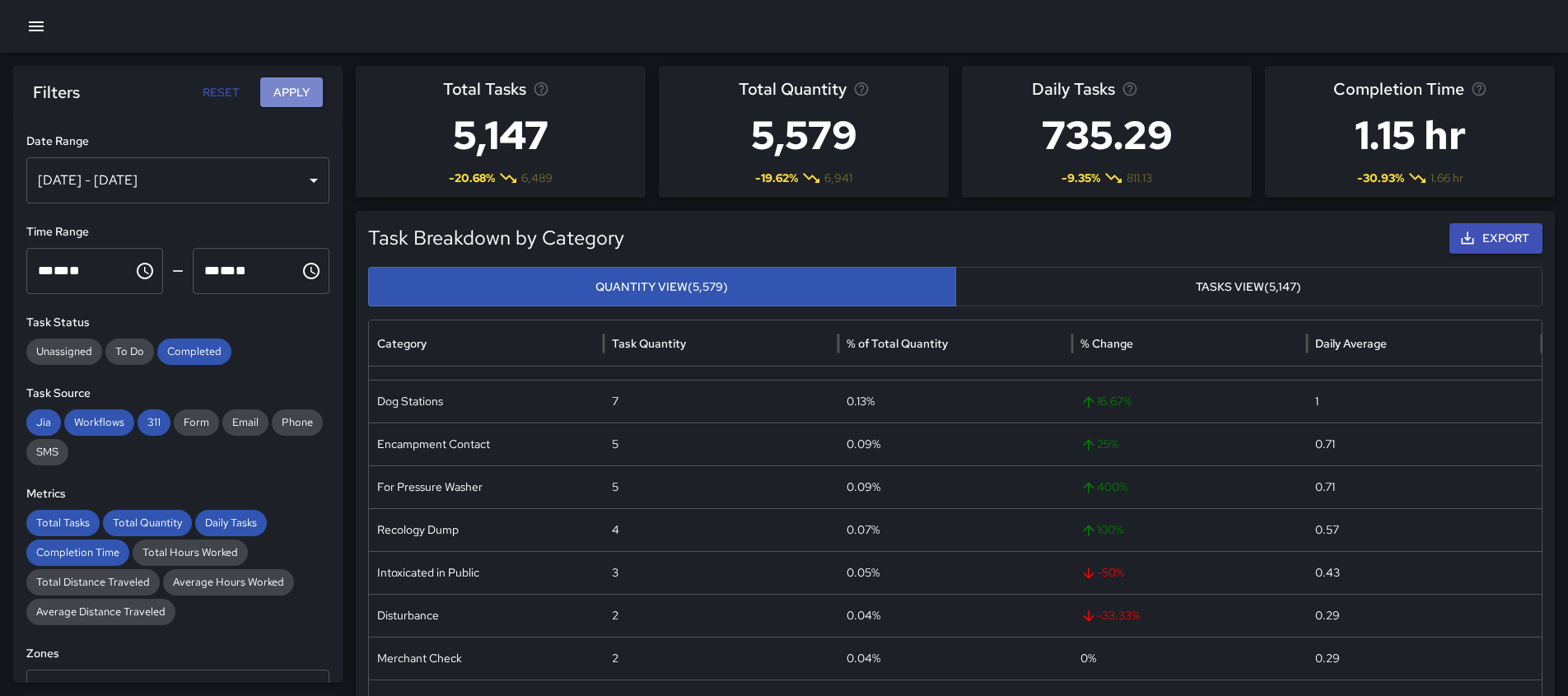
click at [308, 91] on button "Apply" at bounding box center [291, 92] width 62 height 31
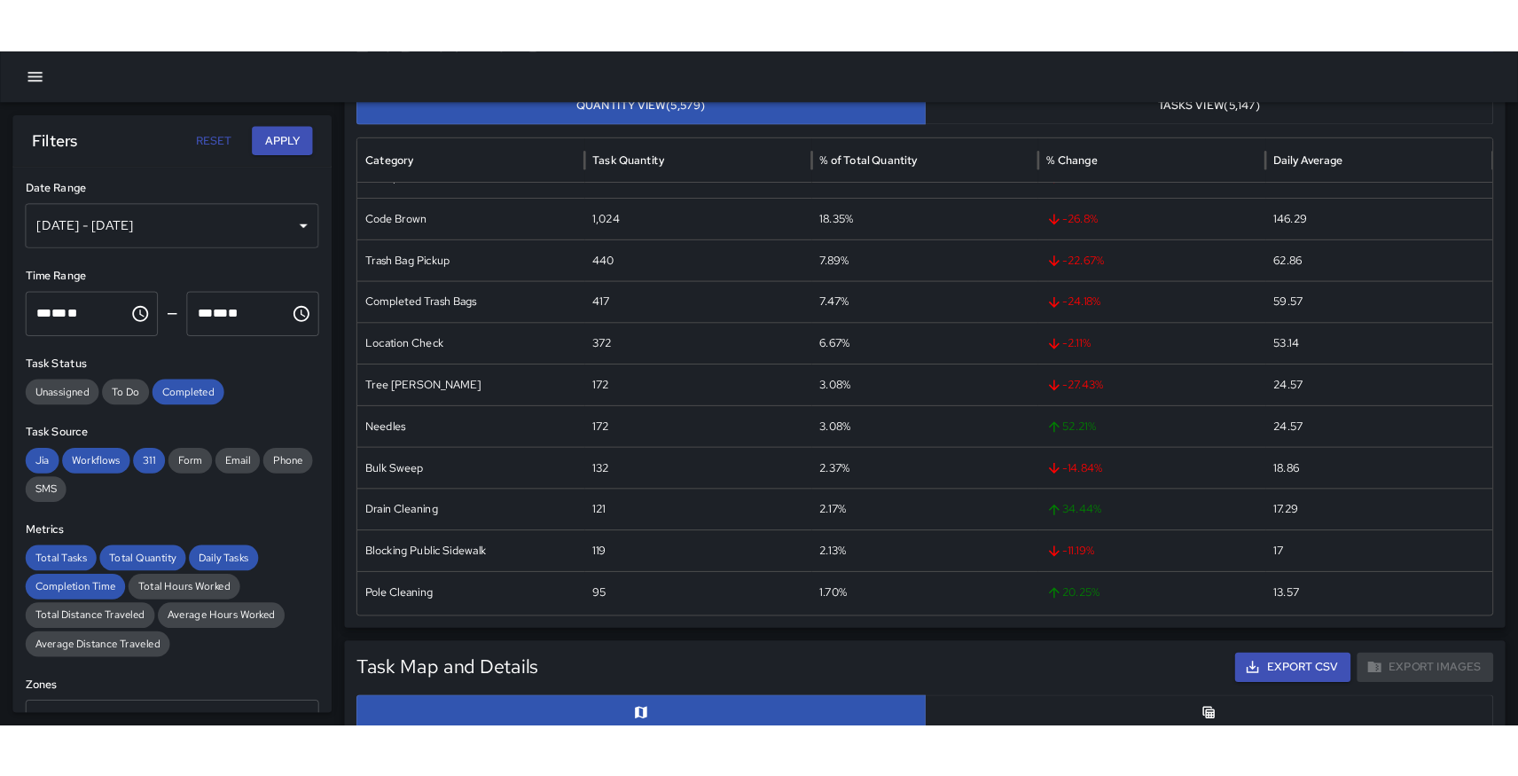
scroll to position [0, 0]
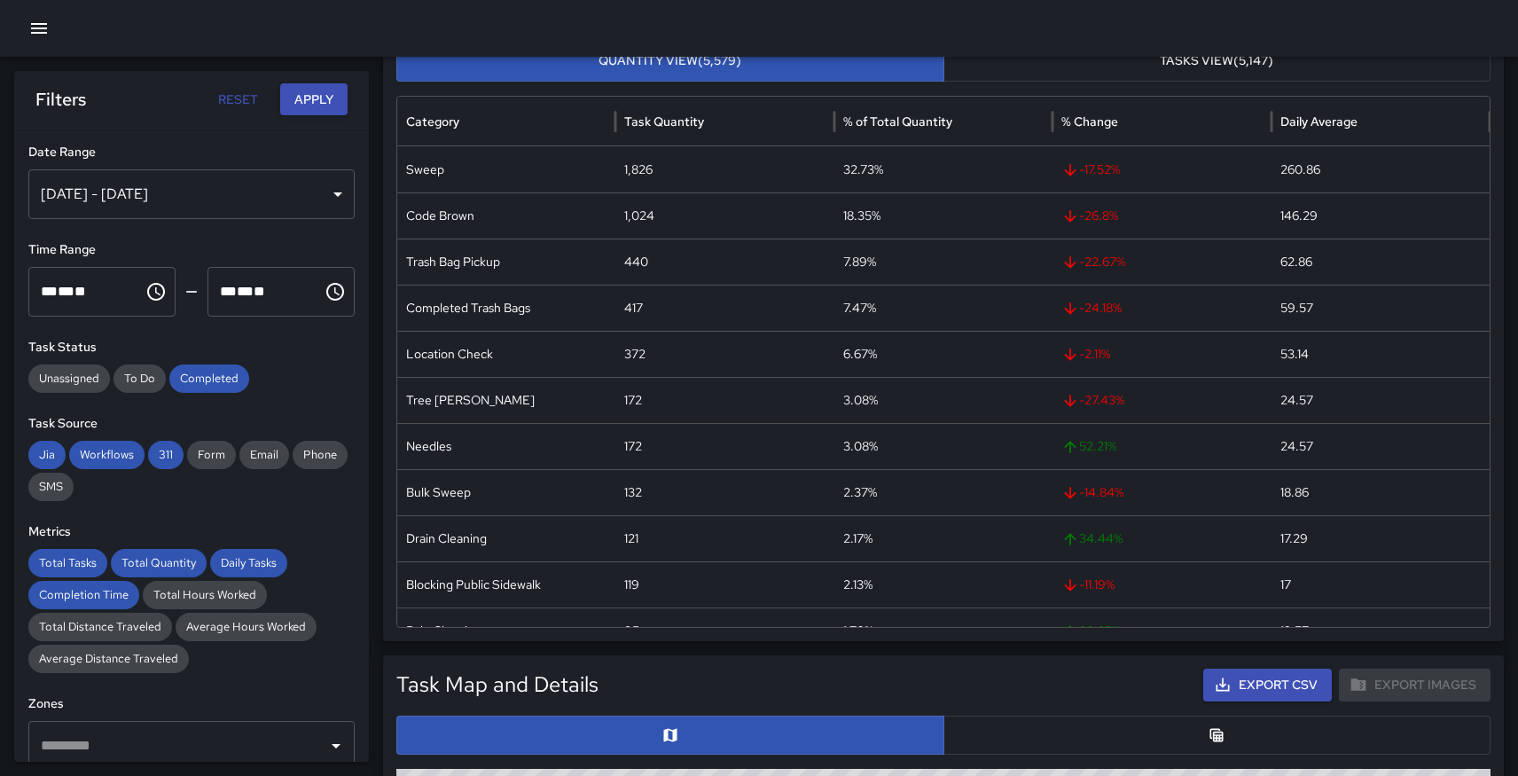
click at [1098, 22] on div at bounding box center [759, 28] width 1518 height 57
